Goal: Task Accomplishment & Management: Complete application form

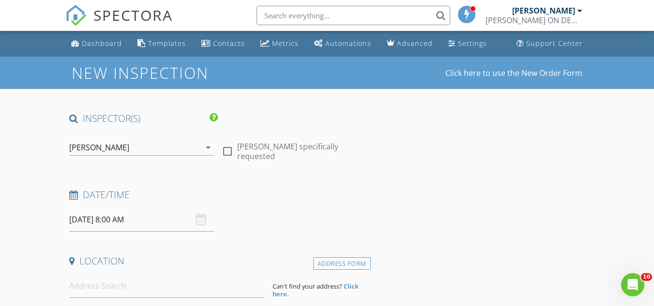
click at [176, 218] on input "[DATE] 8:00 AM" at bounding box center [141, 220] width 145 height 24
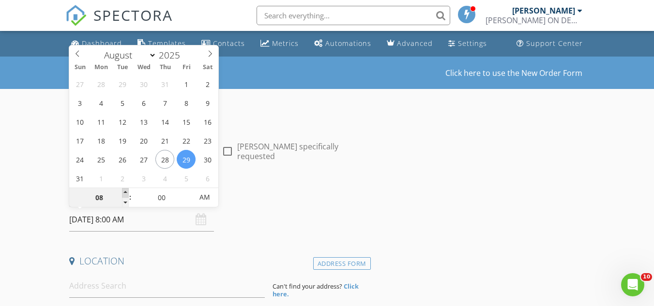
type input "[DATE] 9:00 AM"
type input "09"
click at [125, 194] on span at bounding box center [125, 193] width 7 height 10
type input "[DATE] 10:00 AM"
type input "10"
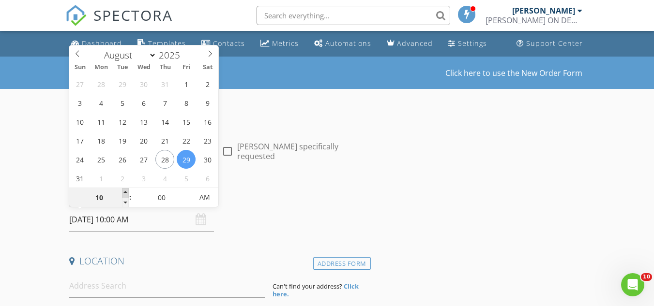
click at [125, 194] on span at bounding box center [125, 193] width 7 height 10
type input "[DATE] 11:00 AM"
type input "11"
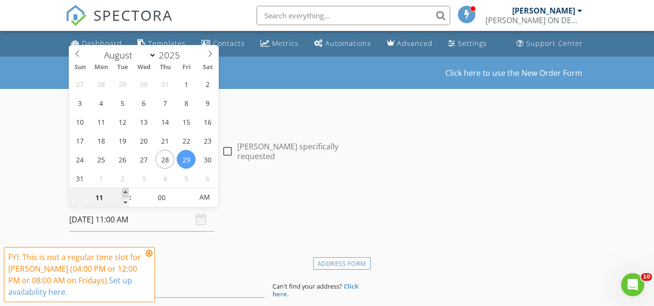
click at [125, 194] on span at bounding box center [125, 193] width 7 height 10
type input "[DATE] 12:00 PM"
type input "12"
click at [125, 194] on span at bounding box center [125, 193] width 7 height 10
type input "[DATE] 1:00 PM"
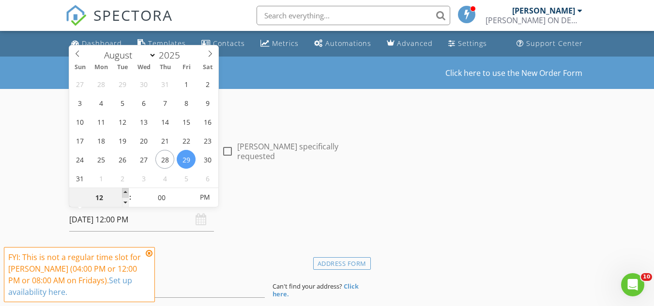
type input "01"
click at [125, 194] on span at bounding box center [125, 193] width 7 height 10
type input "[DATE] 2:00 PM"
type input "02"
click at [125, 194] on span at bounding box center [125, 193] width 7 height 10
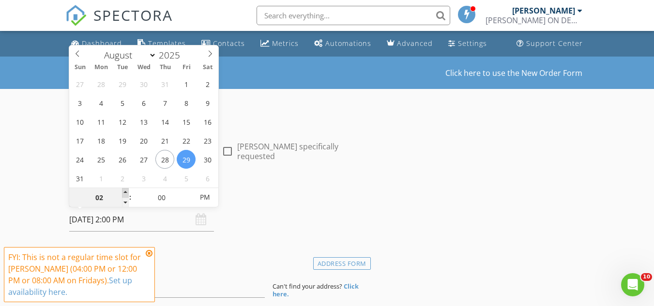
type input "[DATE] 3:00 PM"
type input "03"
click at [125, 194] on span at bounding box center [125, 193] width 7 height 10
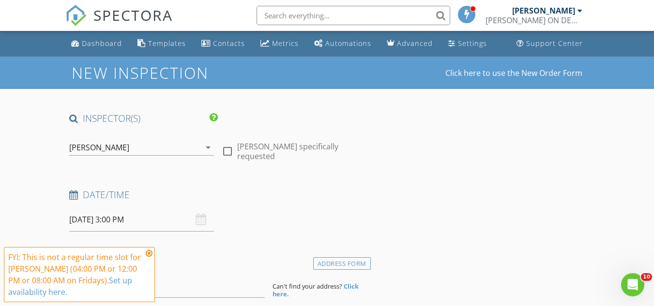
click at [149, 252] on icon at bounding box center [149, 254] width 7 height 8
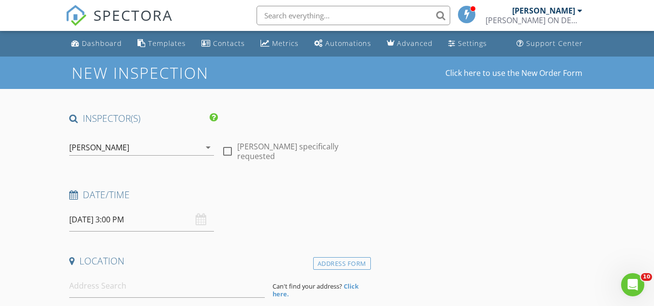
drag, startPoint x: 223, startPoint y: 253, endPoint x: 477, endPoint y: 215, distance: 257.7
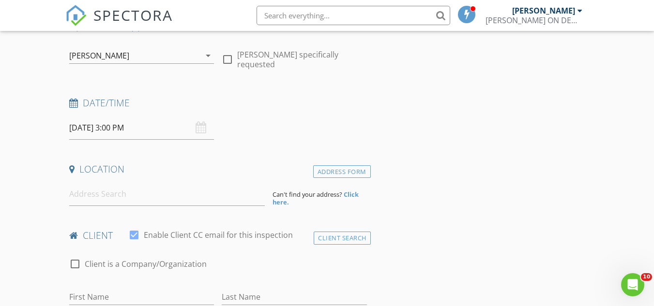
scroll to position [92, 0]
click at [112, 196] on input at bounding box center [166, 194] width 195 height 24
click at [125, 193] on input at bounding box center [166, 194] width 195 height 24
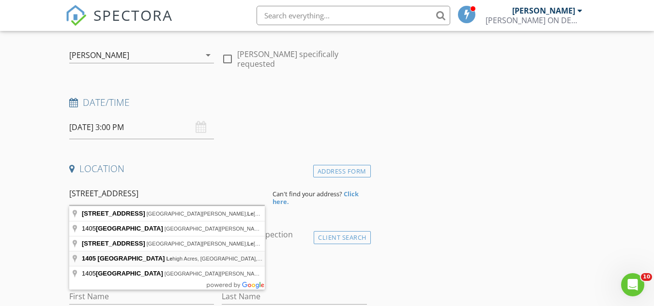
type input "[STREET_ADDRESS]"
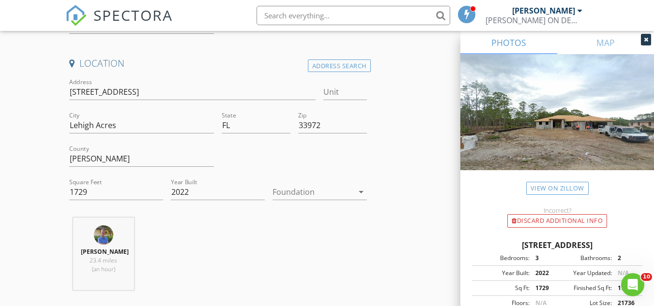
scroll to position [198, 0]
click at [359, 193] on icon "arrow_drop_down" at bounding box center [361, 192] width 12 height 12
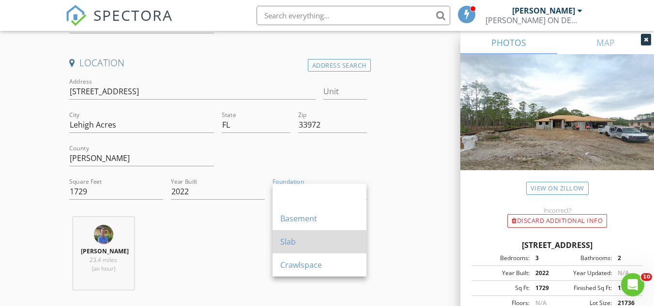
click at [301, 243] on div "Slab" at bounding box center [319, 242] width 78 height 12
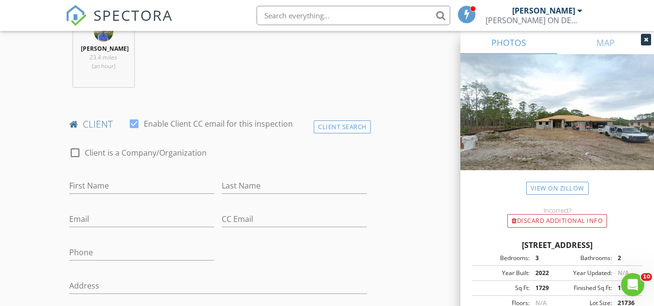
scroll to position [401, 0]
click at [133, 181] on input "First Name" at bounding box center [141, 186] width 145 height 16
type input "[PERSON_NAME]"
click at [230, 186] on input "Last Name" at bounding box center [294, 186] width 145 height 16
type input "[PERSON_NAME]"
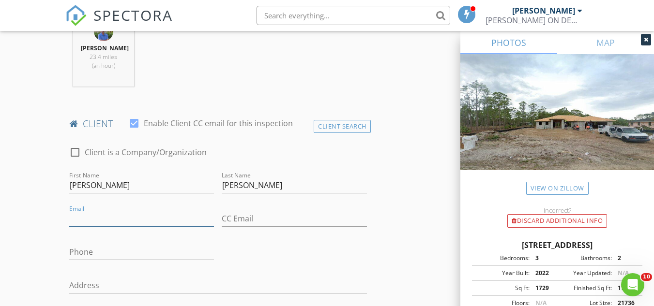
click at [115, 222] on input "Email" at bounding box center [141, 219] width 145 height 16
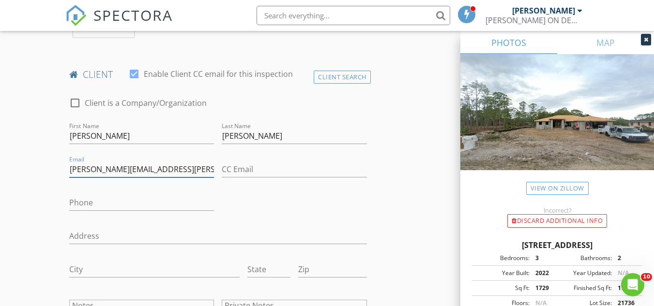
type input "[PERSON_NAME][EMAIL_ADDRESS][PERSON_NAME][DOMAIN_NAME]"
click at [89, 201] on input "Phone" at bounding box center [141, 203] width 145 height 16
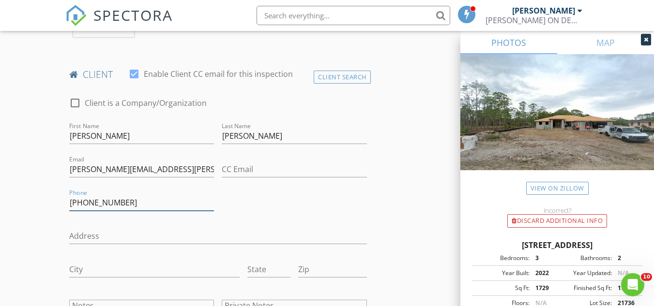
type input "[PHONE_NUMBER]"
click at [88, 234] on input "Address" at bounding box center [217, 236] width 297 height 16
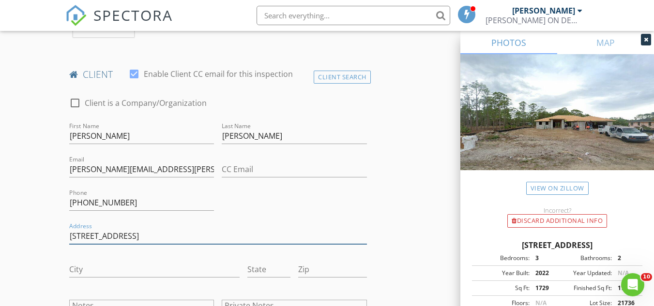
type input "[STREET_ADDRESS]"
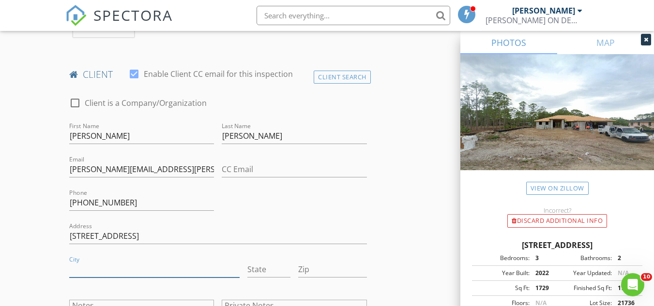
click at [77, 266] on input "City" at bounding box center [154, 270] width 170 height 16
type input "Lehigh Acres"
click at [254, 270] on input "State" at bounding box center [268, 270] width 43 height 16
type input "FL"
click at [312, 267] on input "Zip" at bounding box center [332, 270] width 69 height 16
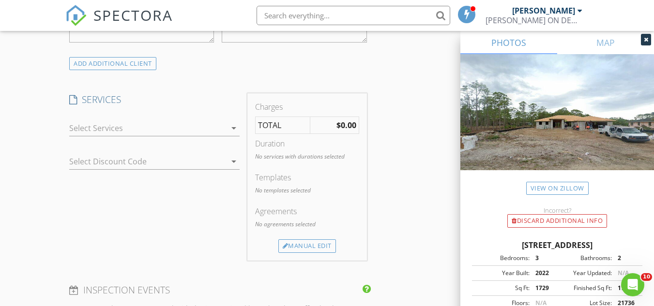
scroll to position [757, 0]
type input "33972"
click at [234, 127] on icon "arrow_drop_down" at bounding box center [234, 128] width 12 height 12
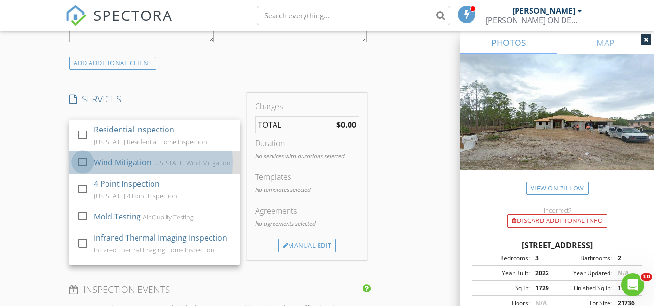
click at [82, 159] on div at bounding box center [82, 162] width 16 height 16
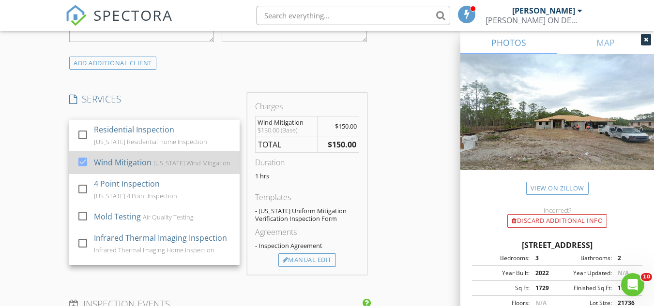
click at [82, 159] on div at bounding box center [82, 162] width 16 height 16
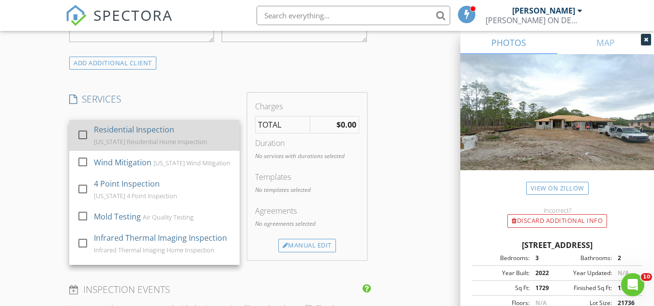
click at [81, 135] on div at bounding box center [82, 135] width 16 height 16
checkbox input "true"
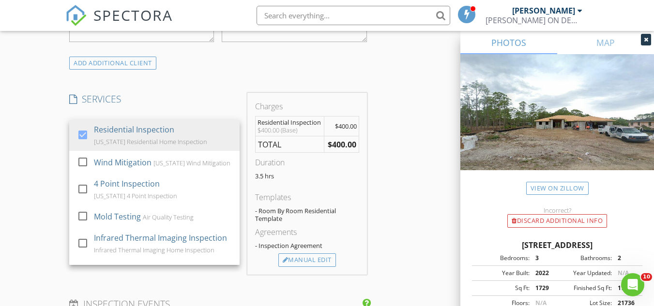
click at [28, 153] on div "New Inspection Click here to use the New Order Form INSPECTOR(S) check_box [PER…" at bounding box center [327, 190] width 654 height 1780
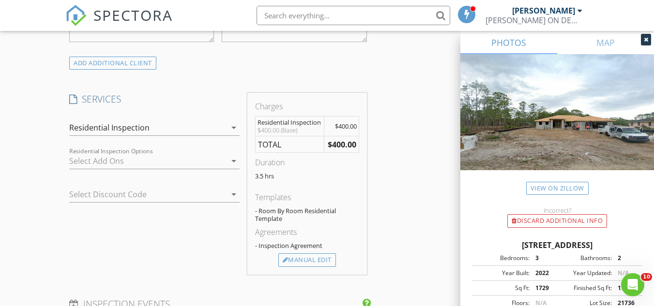
click at [235, 161] on icon "arrow_drop_down" at bounding box center [234, 161] width 12 height 12
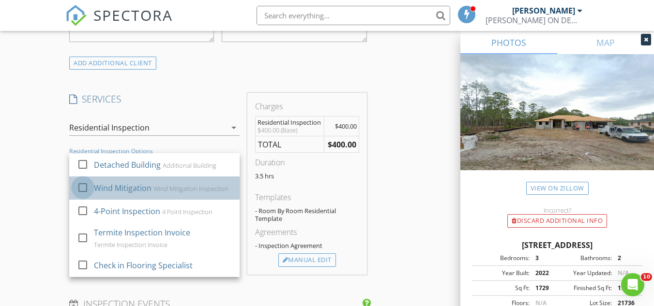
click at [81, 187] on div at bounding box center [82, 187] width 16 height 16
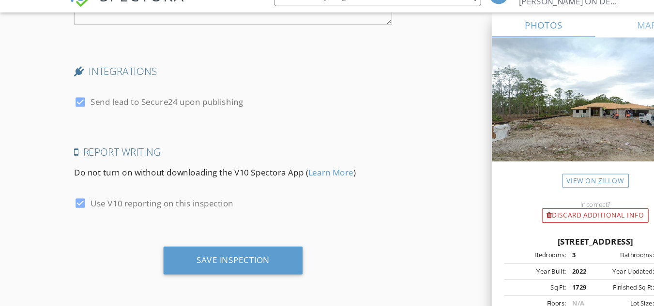
scroll to position [1565, 0]
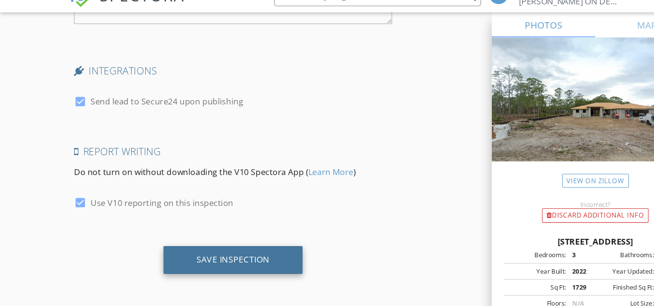
click at [205, 260] on div "Save Inspection" at bounding box center [218, 262] width 68 height 10
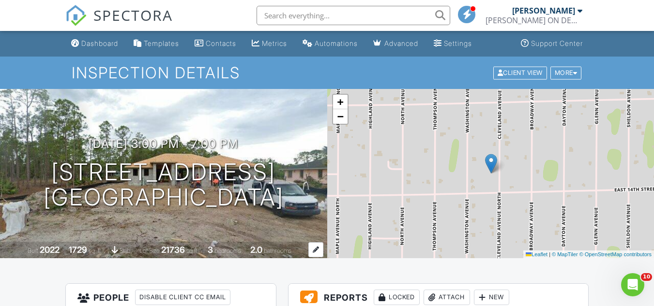
drag, startPoint x: 0, startPoint y: 0, endPoint x: 220, endPoint y: 258, distance: 338.7
click at [220, 258] on div "Built 2022 1729 sq. ft. slab Lot Size 21736 sq.ft. 3 bedrooms 2.0 bathrooms" at bounding box center [163, 250] width 327 height 17
